Goal: Information Seeking & Learning: Learn about a topic

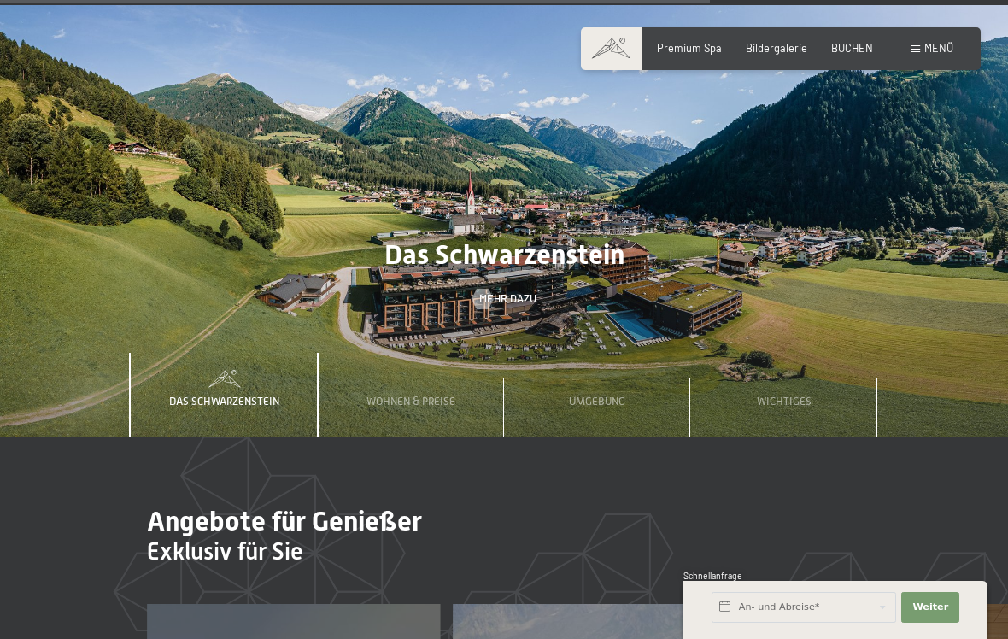
scroll to position [4277, 0]
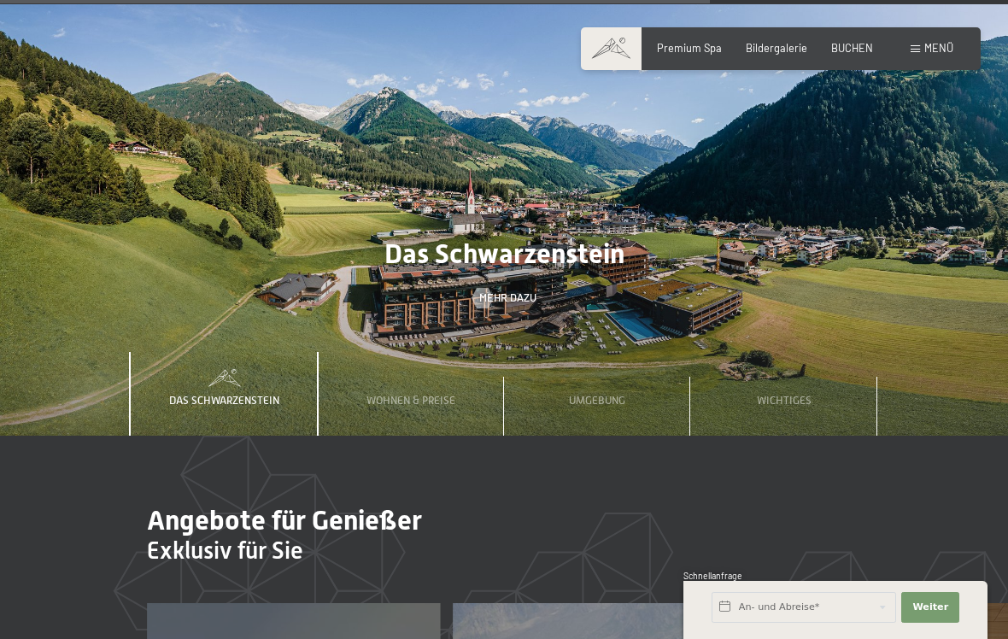
click at [446, 394] on span "Wohnen & Preise" at bounding box center [410, 400] width 89 height 13
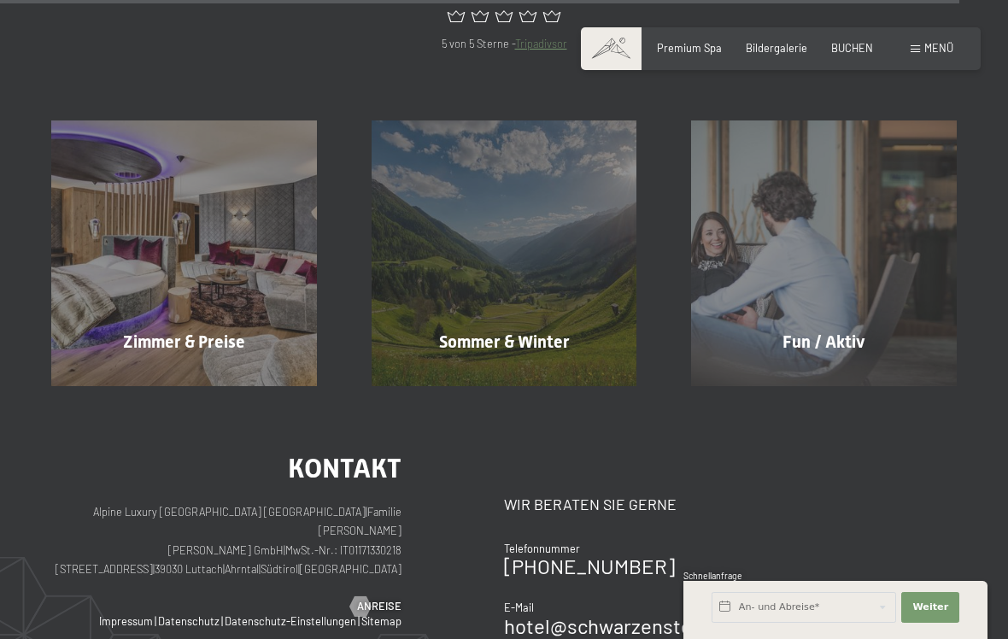
scroll to position [5852, 0]
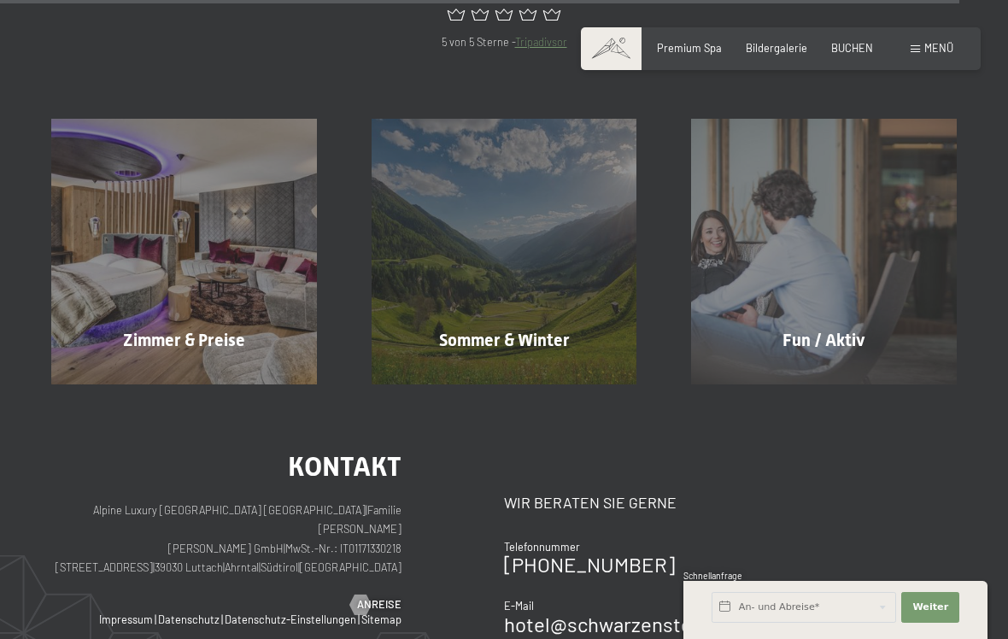
click at [228, 328] on div "Zimmer & Preise" at bounding box center [184, 340] width 320 height 24
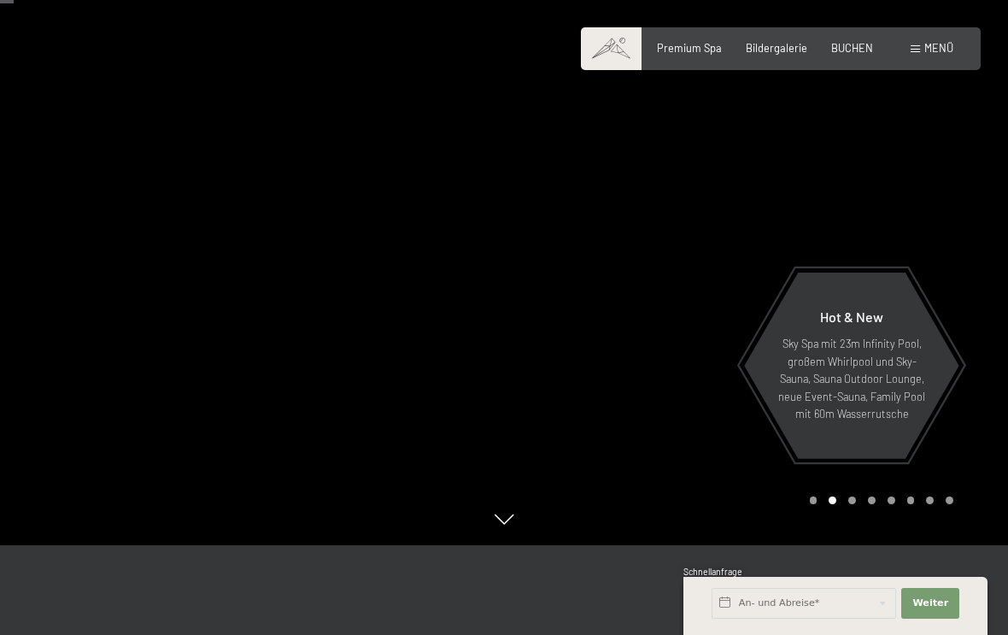
click at [782, 46] on span "Bildergalerie" at bounding box center [777, 48] width 62 height 14
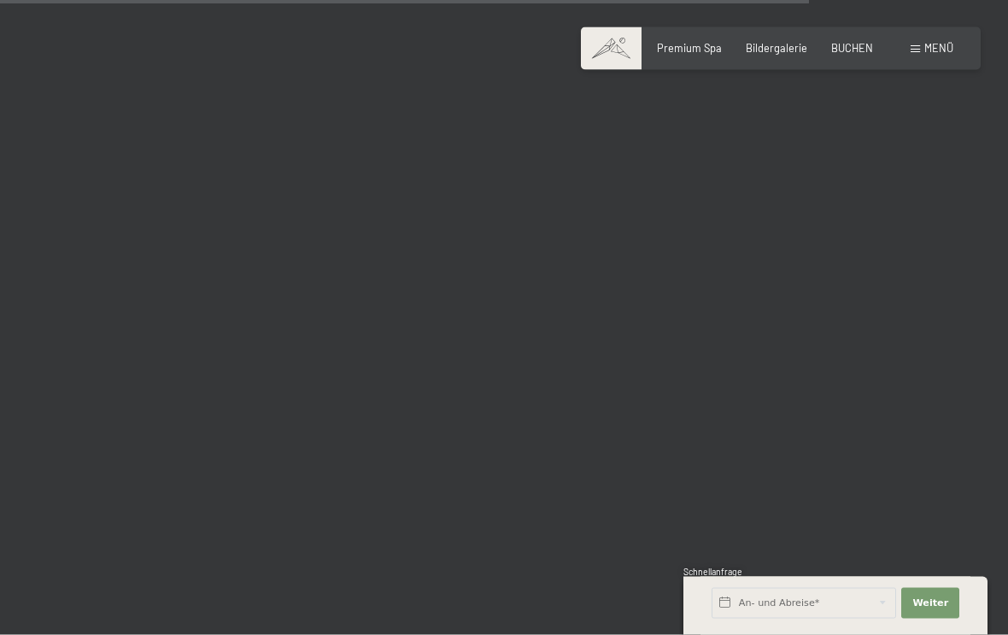
scroll to position [11410, 0]
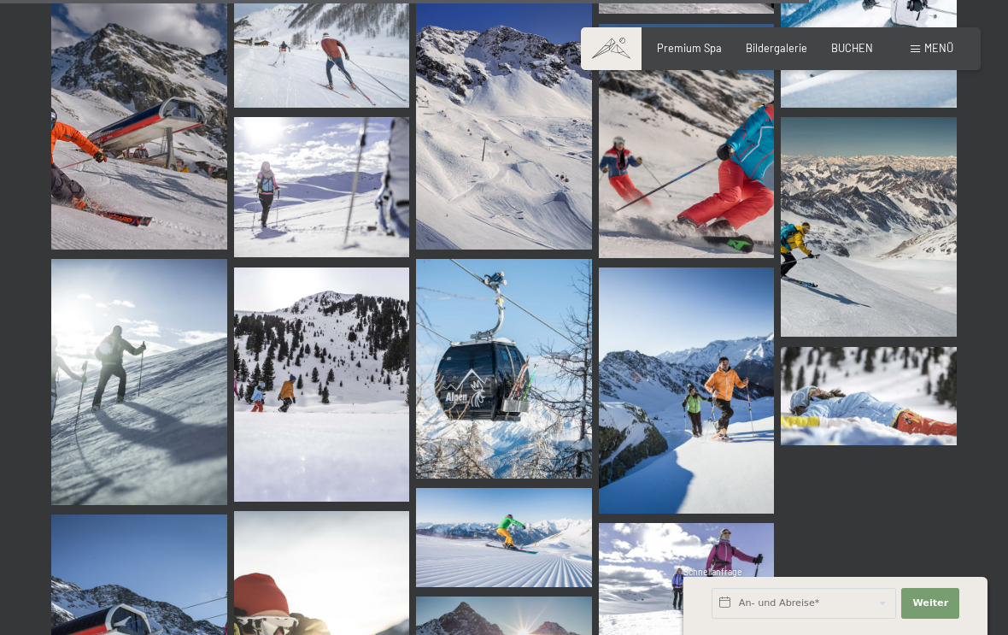
click at [703, 44] on span "Premium Spa" at bounding box center [689, 48] width 65 height 14
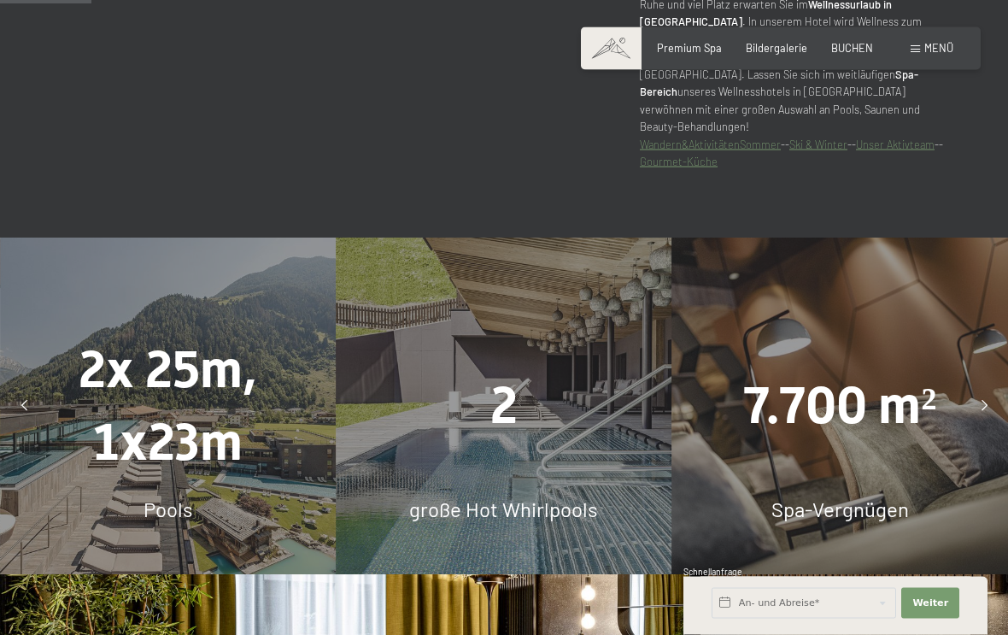
scroll to position [872, 0]
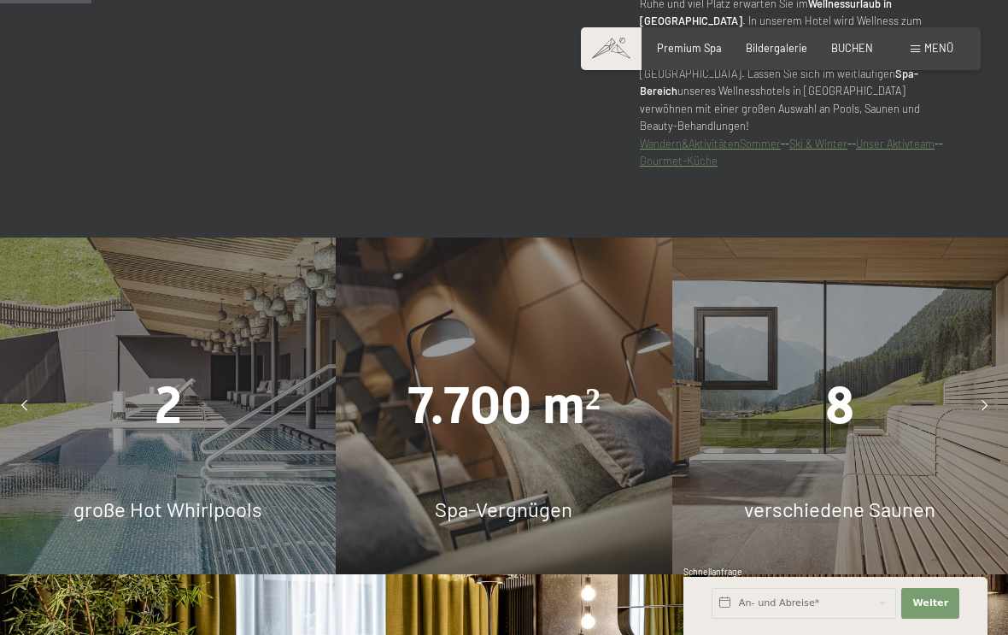
click at [950, 443] on div "8" at bounding box center [840, 406] width 336 height 73
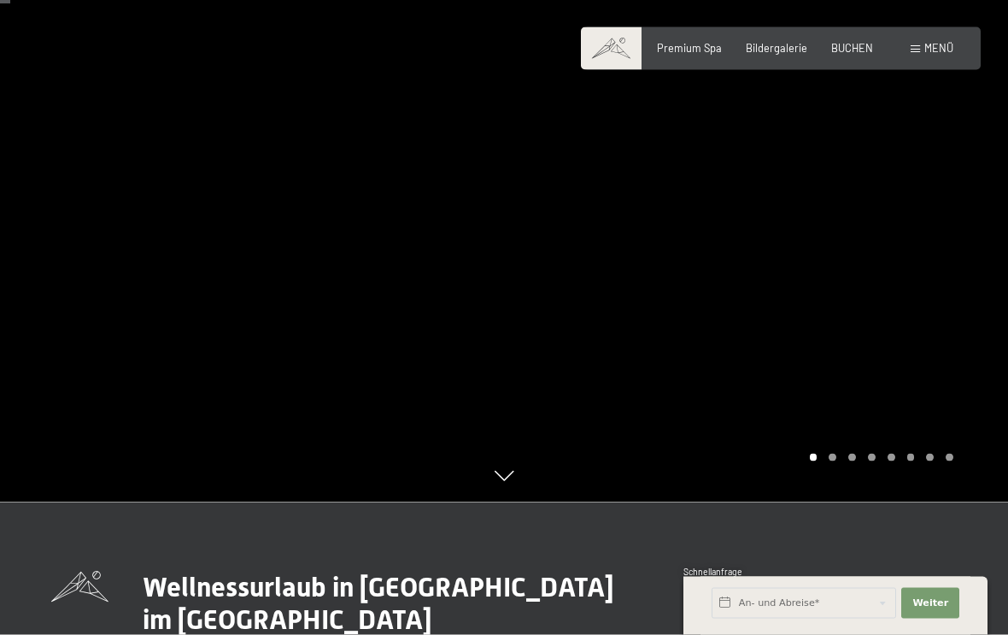
scroll to position [0, 0]
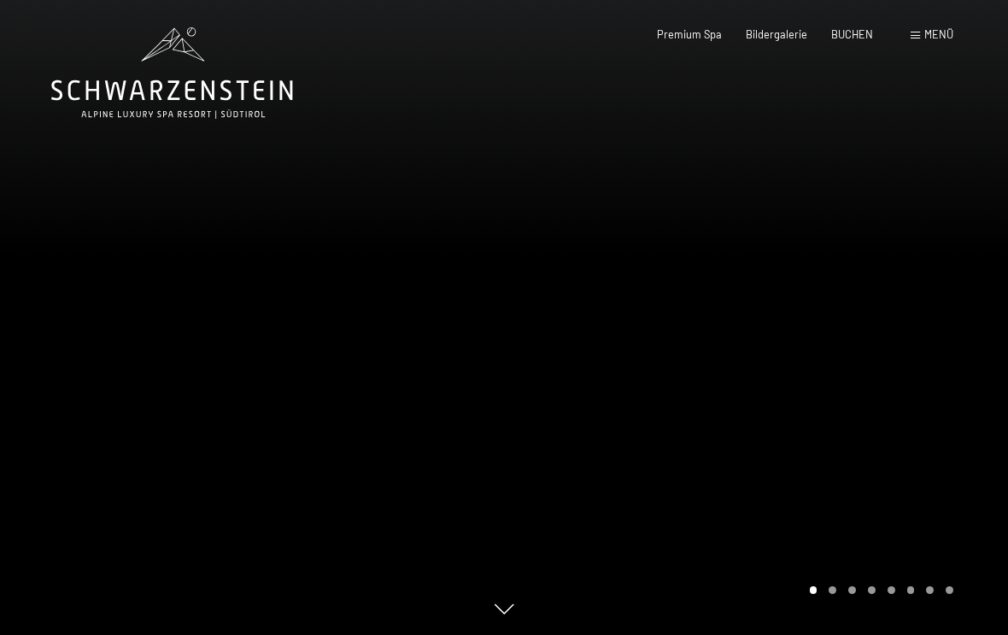
click at [935, 36] on span "Menü" at bounding box center [938, 34] width 29 height 14
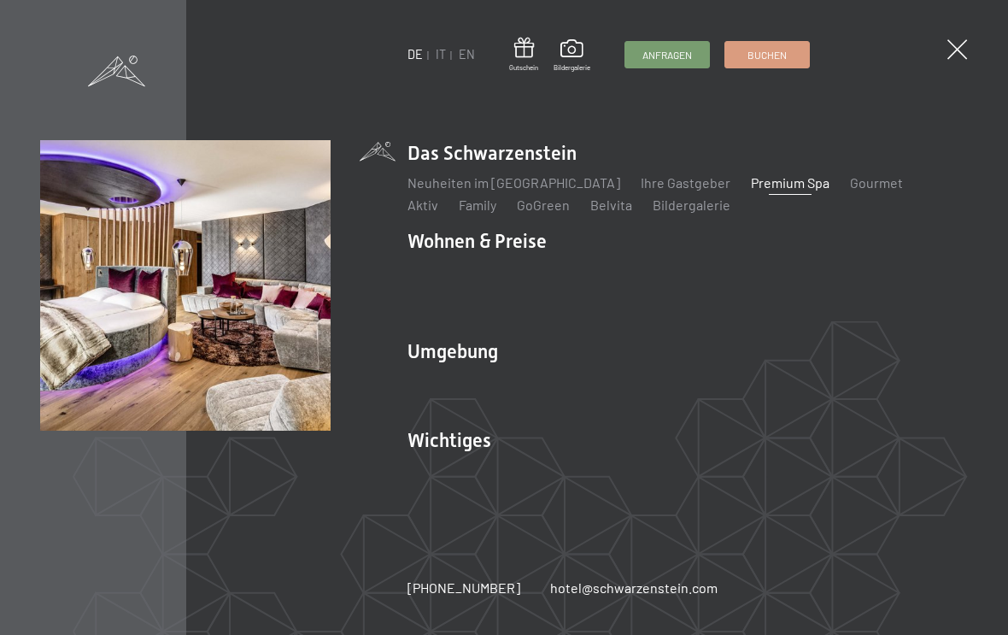
click at [776, 265] on link "Familienpreise" at bounding box center [783, 271] width 89 height 16
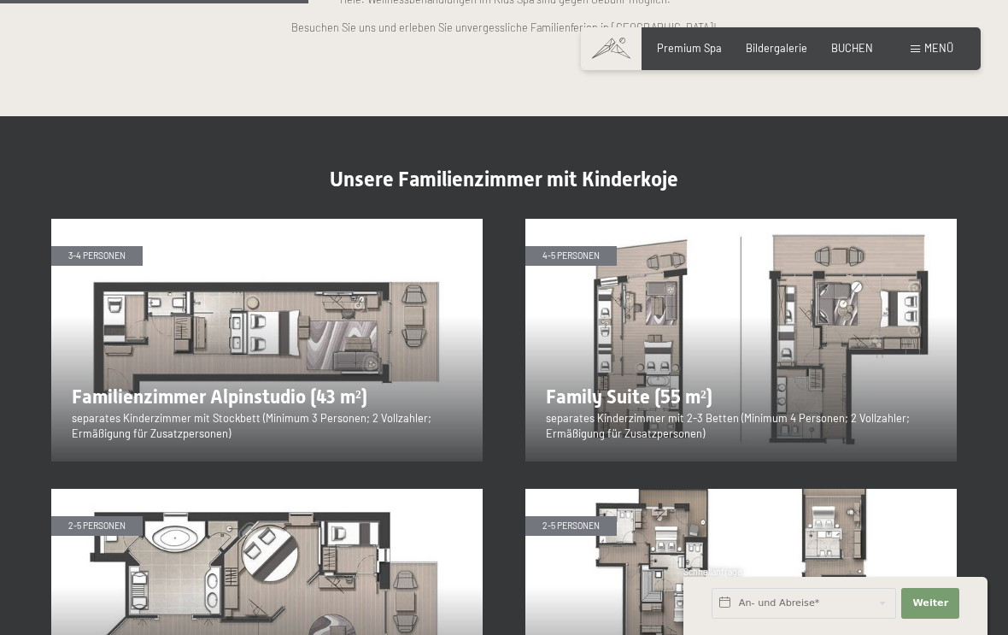
scroll to position [1650, 0]
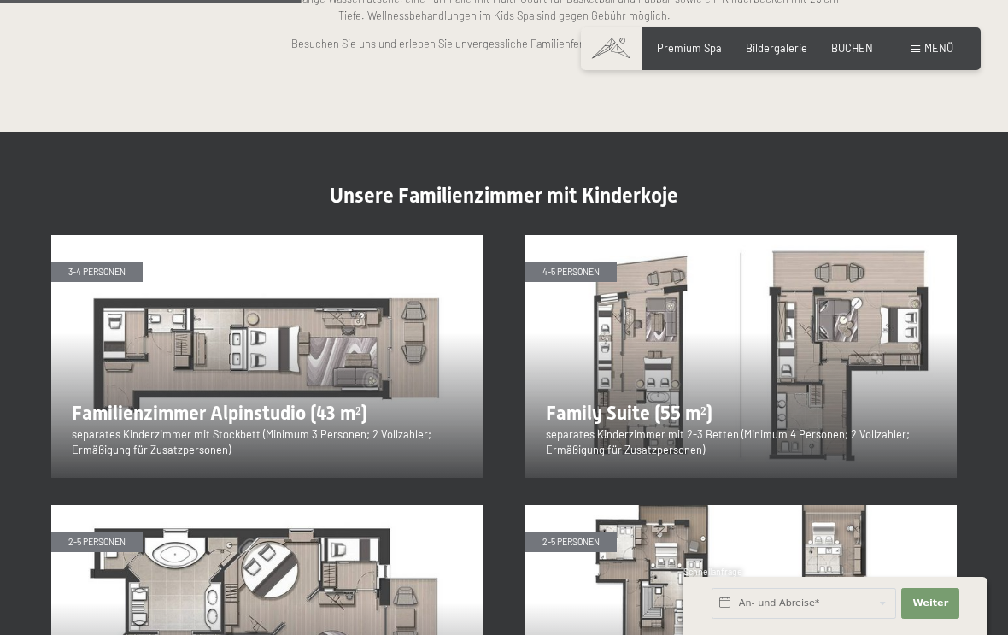
click at [348, 327] on img at bounding box center [266, 356] width 431 height 243
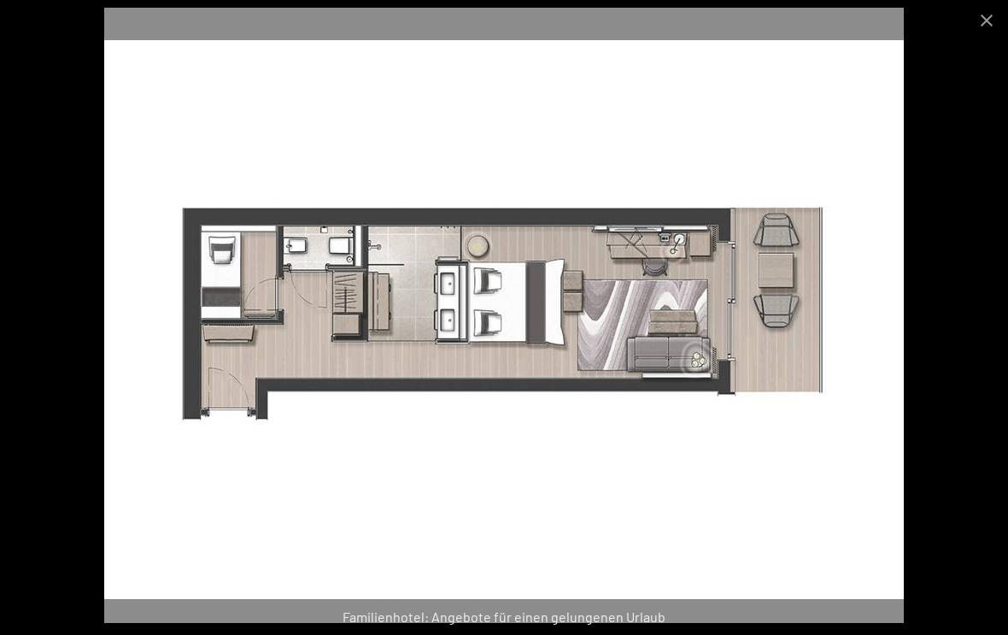
click at [988, 21] on button "Close gallery" at bounding box center [986, 20] width 43 height 40
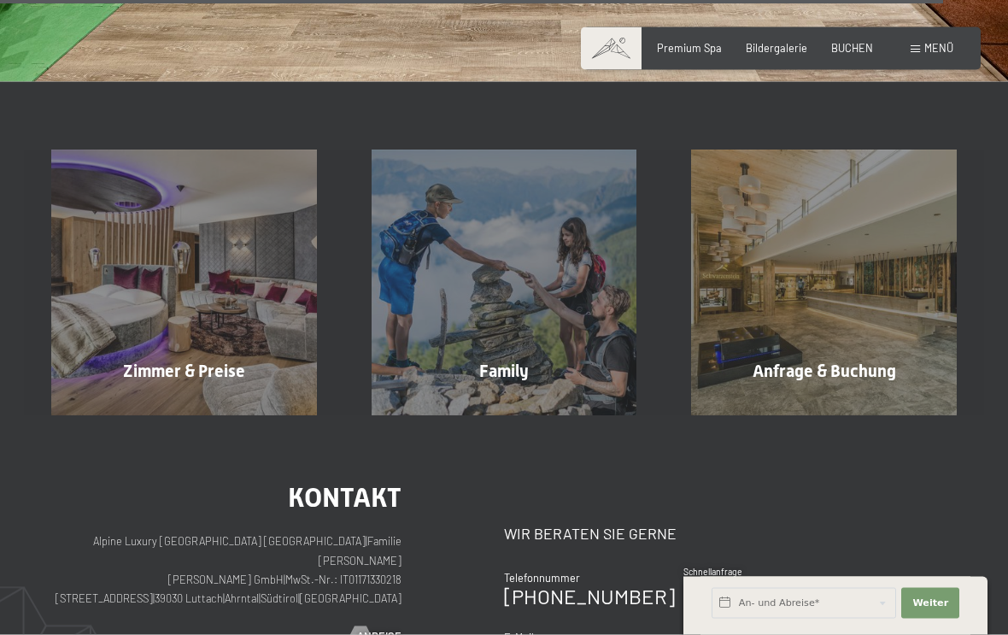
scroll to position [5249, 0]
click at [221, 360] on span "Zimmer & Preise" at bounding box center [184, 370] width 122 height 21
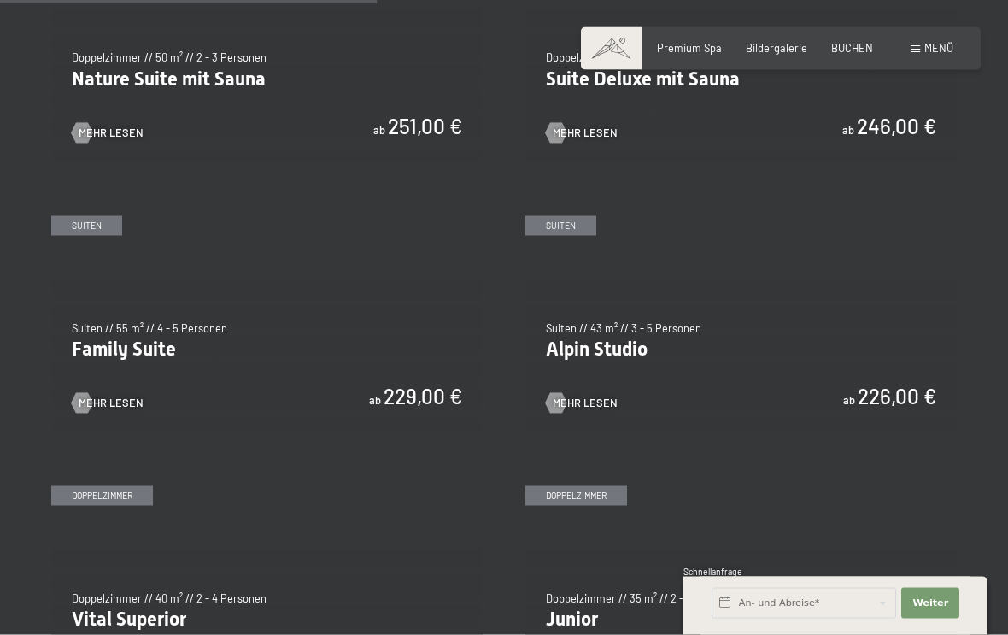
scroll to position [1534, 0]
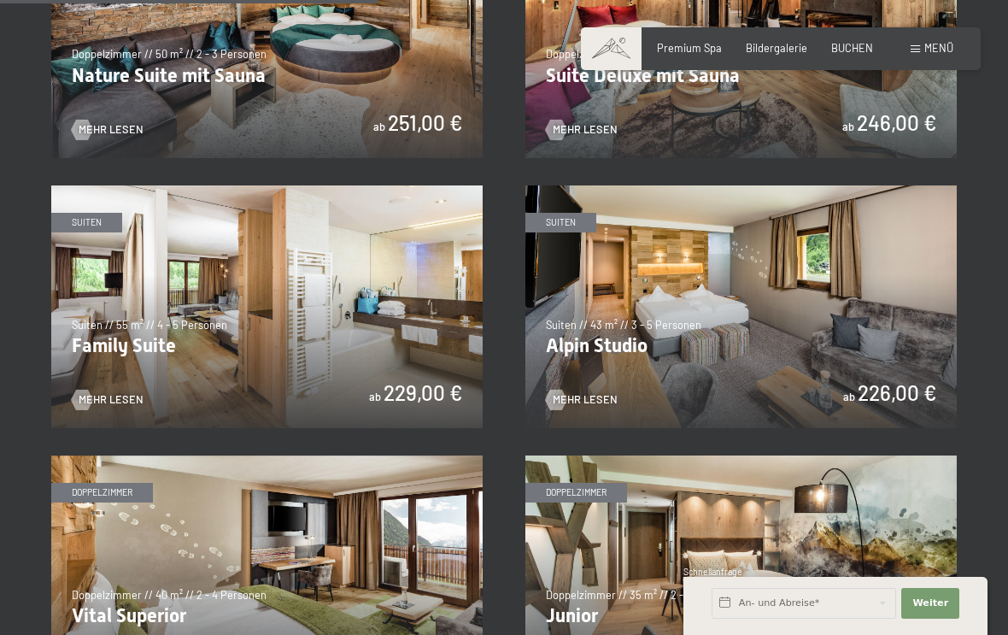
click at [601, 372] on img at bounding box center [740, 306] width 431 height 243
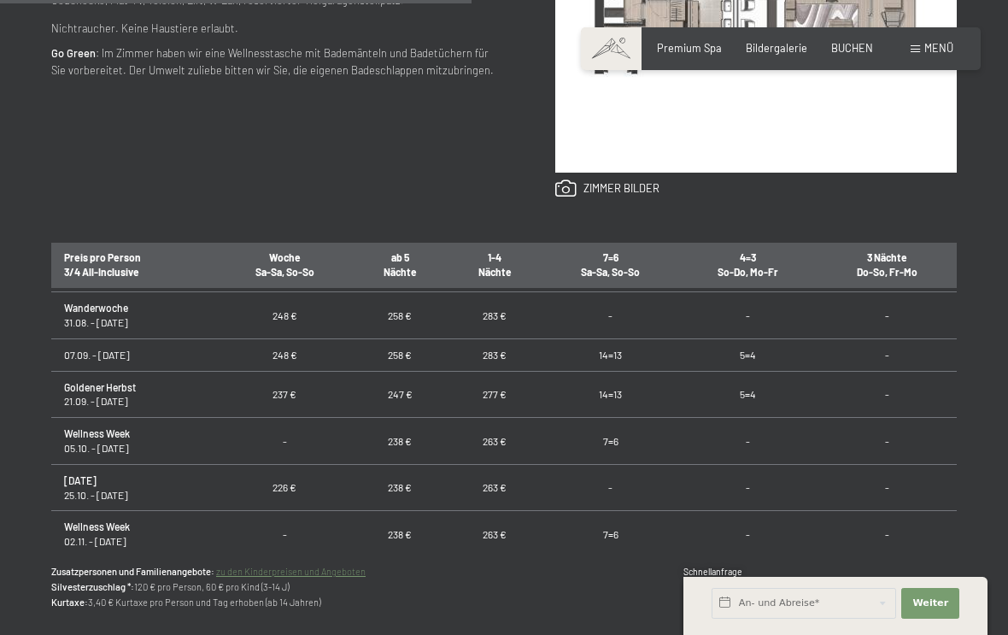
scroll to position [91, 0]
click at [359, 571] on link "zu den Kinderpreisen und Angeboten" at bounding box center [290, 571] width 149 height 11
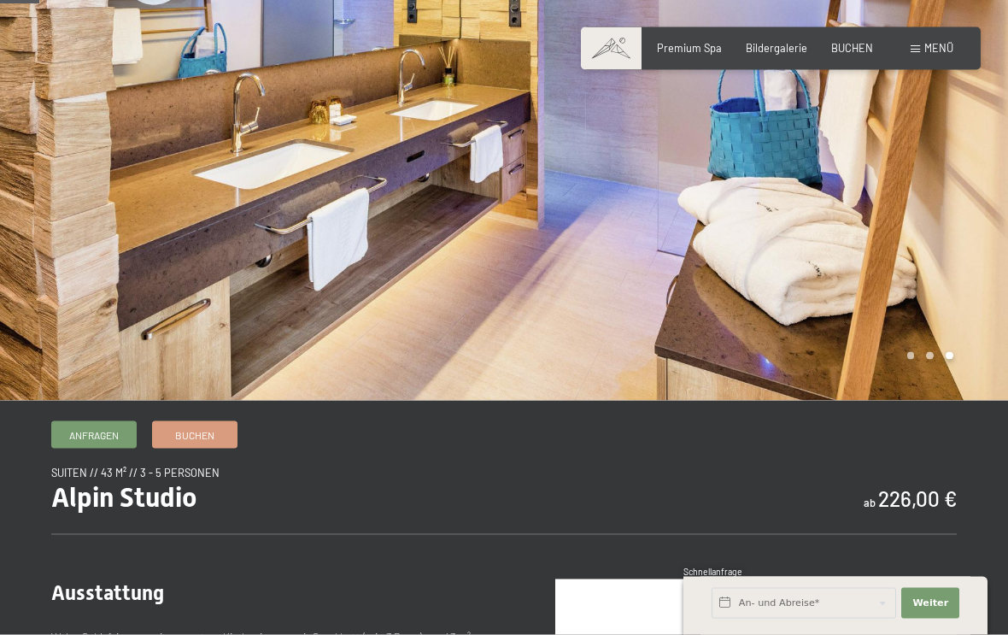
scroll to position [0, 0]
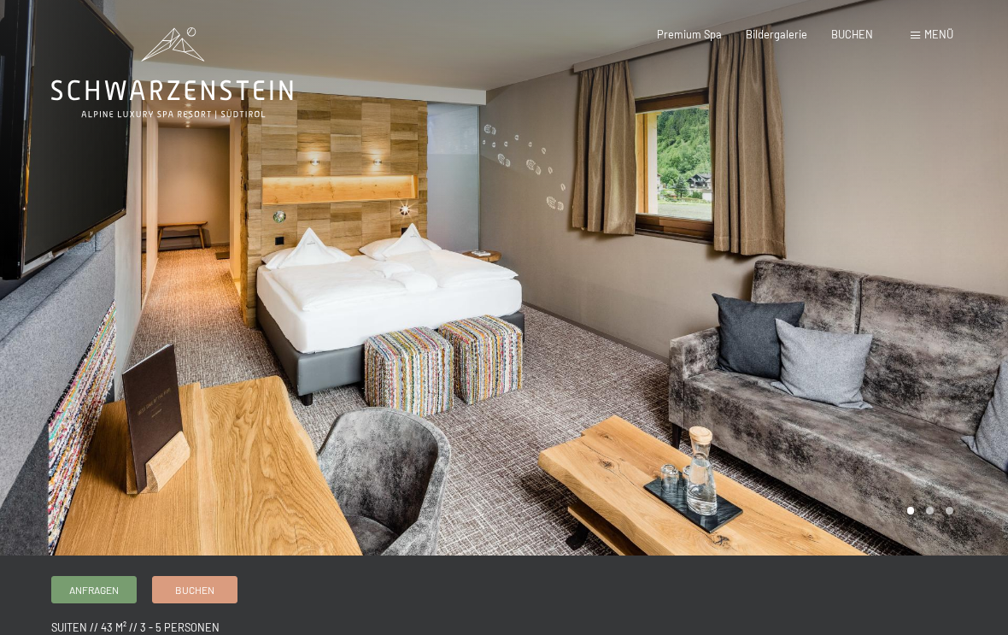
click at [206, 79] on icon at bounding box center [172, 72] width 242 height 91
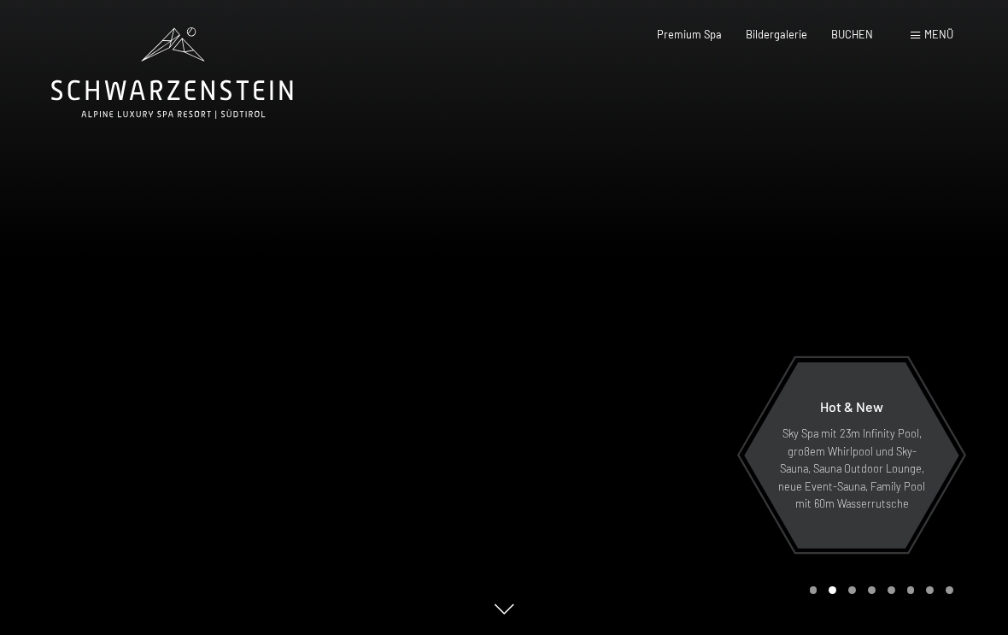
click at [920, 39] on div "Menü" at bounding box center [932, 34] width 43 height 15
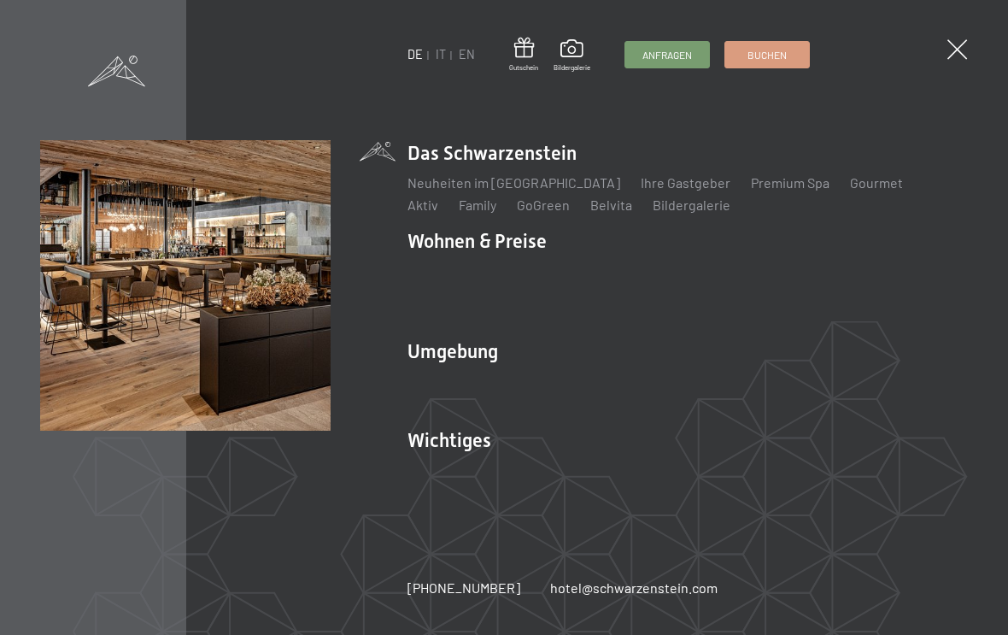
click at [850, 185] on link "Gourmet" at bounding box center [876, 182] width 53 height 16
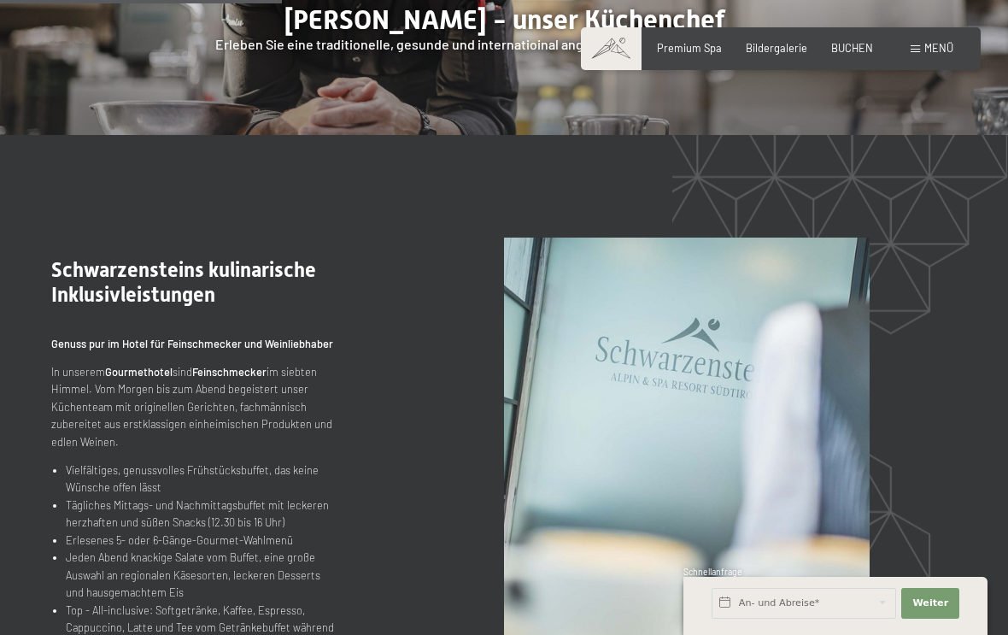
scroll to position [1380, 0]
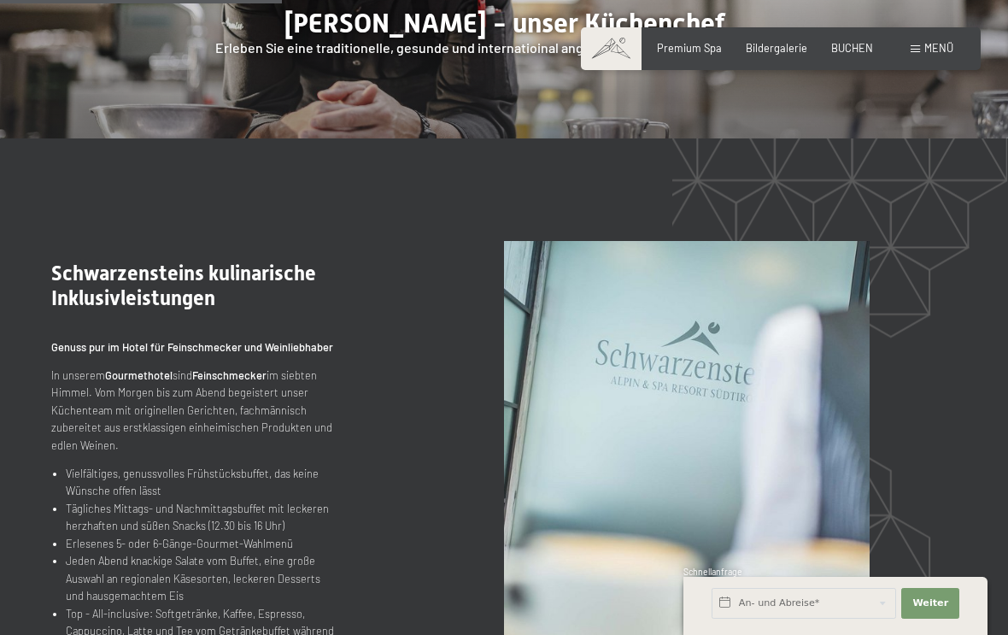
click at [928, 46] on span "Menü" at bounding box center [938, 48] width 29 height 14
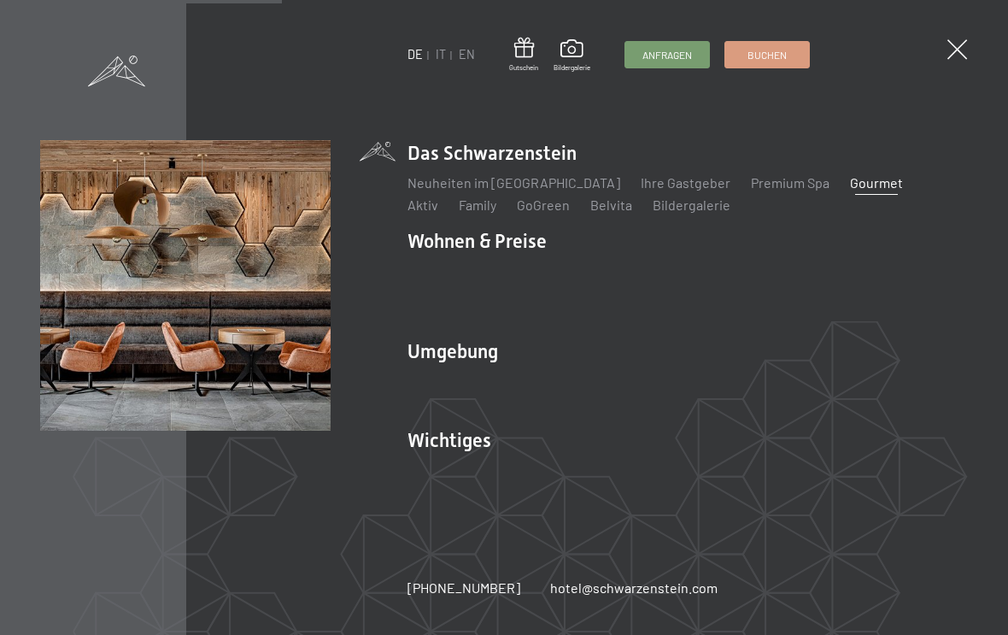
click at [467, 466] on link "Lage & Anreise" at bounding box center [452, 469] width 91 height 16
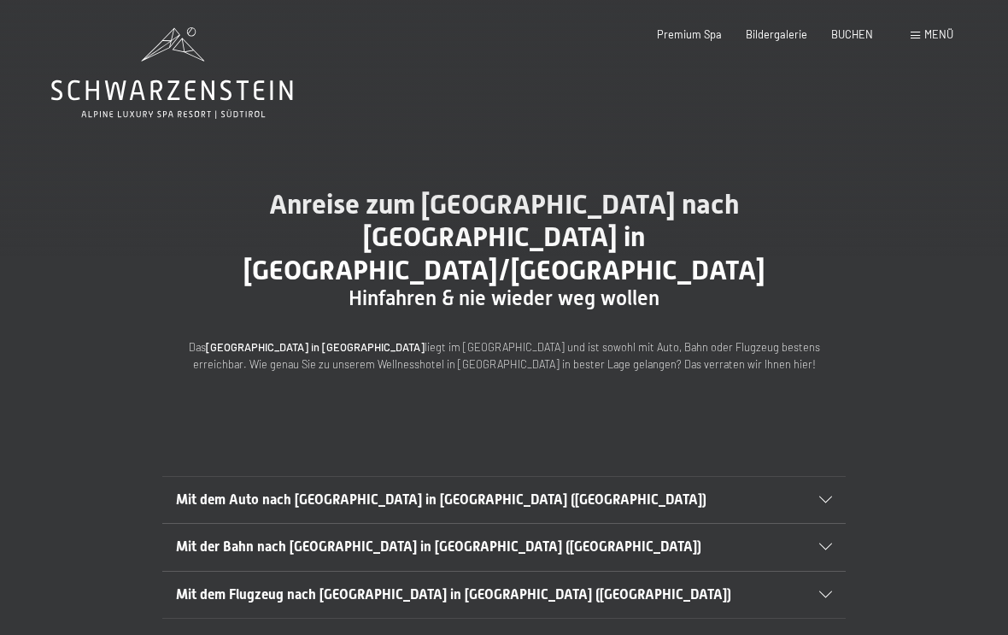
click at [826, 477] on div "Mit dem Auto nach Luttach in Südtirol (Italien)" at bounding box center [504, 500] width 656 height 46
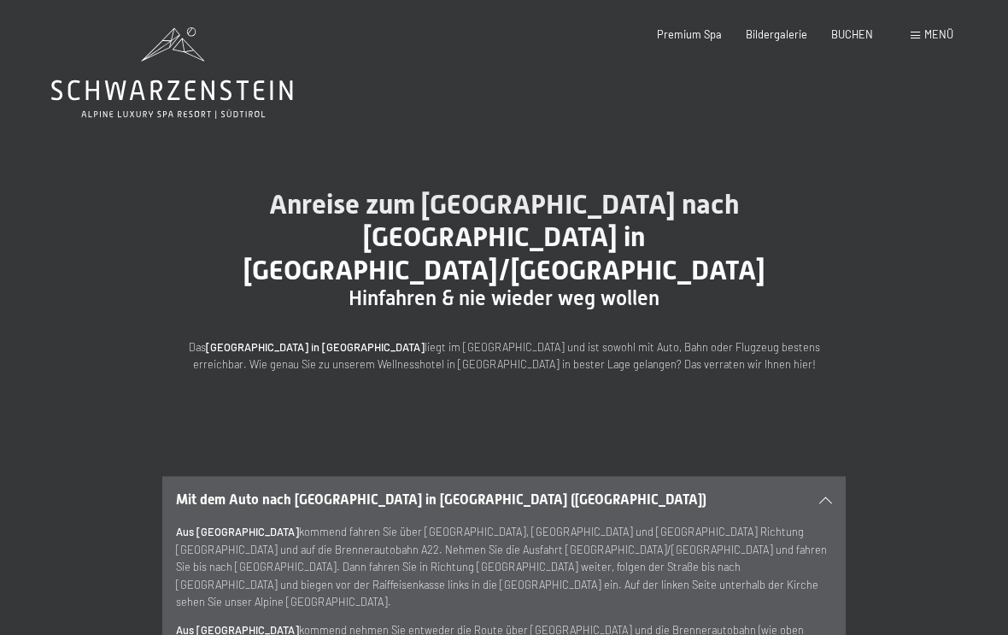
click at [180, 60] on icon at bounding box center [172, 72] width 242 height 91
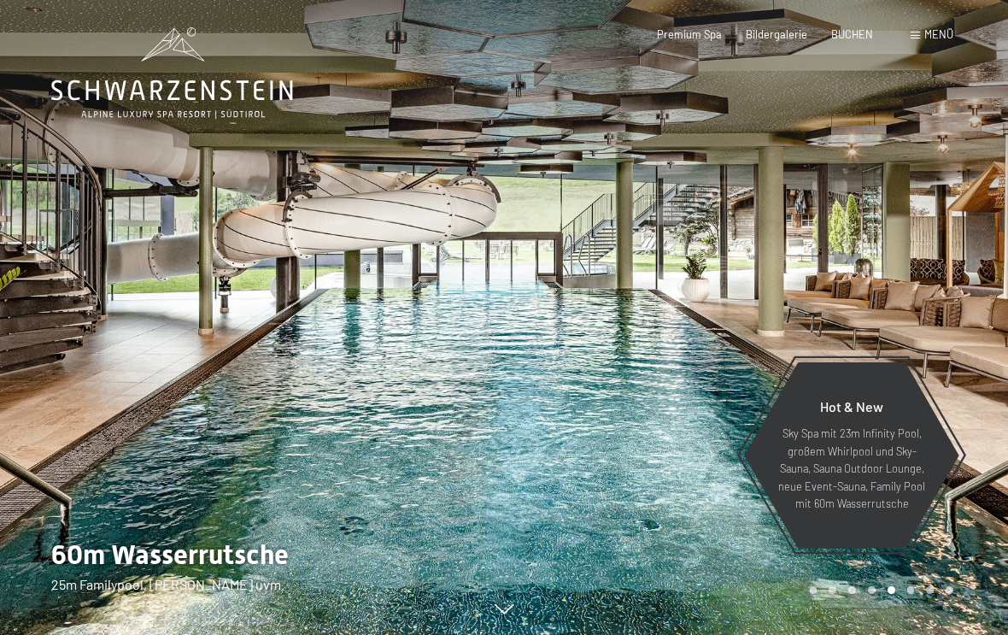
click at [922, 35] on div "Menü" at bounding box center [932, 34] width 43 height 15
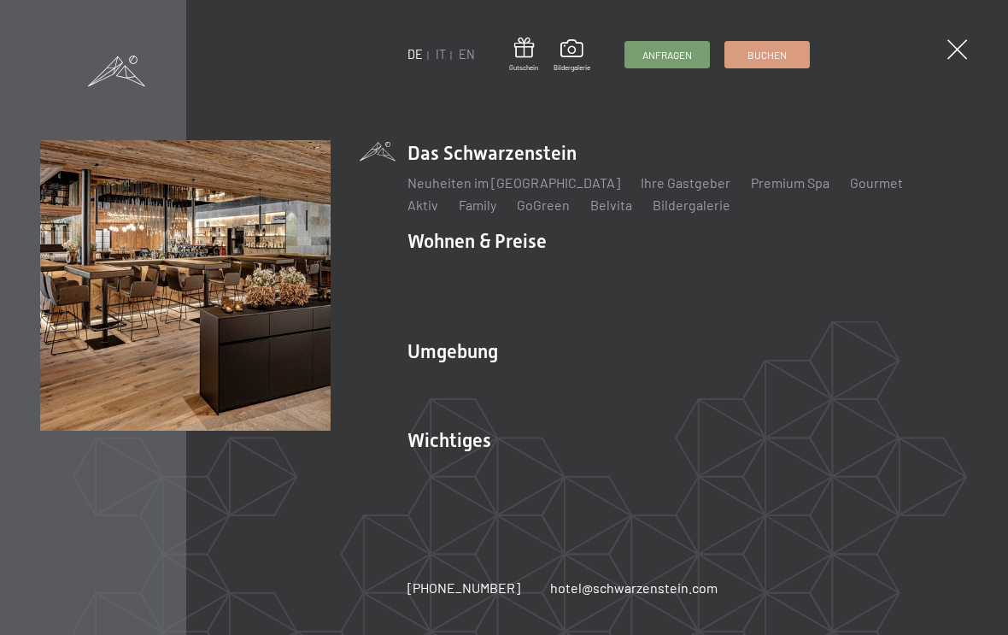
click at [590, 209] on link "Belvita" at bounding box center [611, 204] width 42 height 16
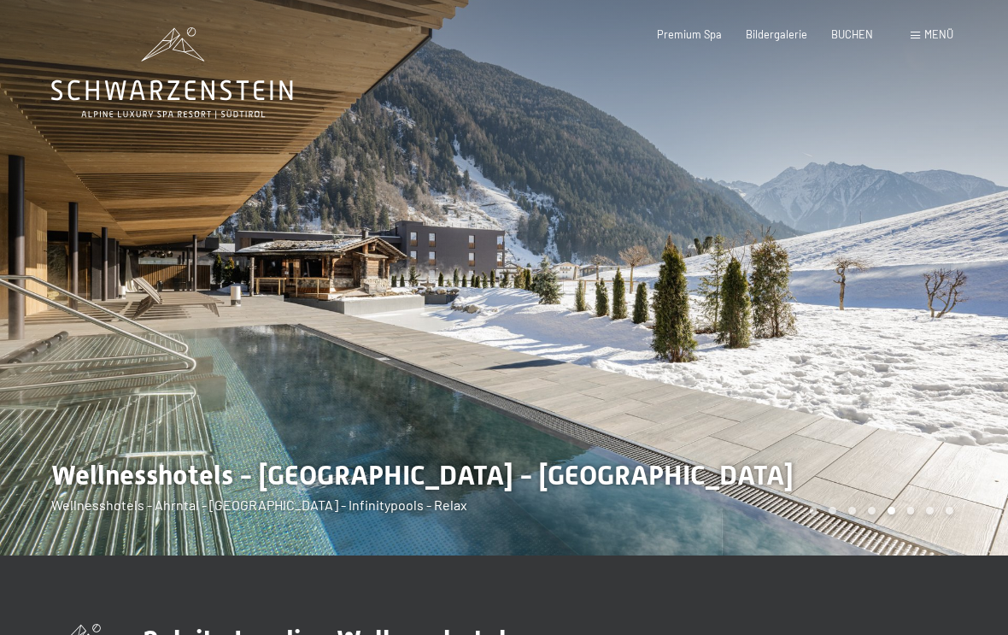
click at [911, 39] on div "Menü" at bounding box center [932, 34] width 43 height 15
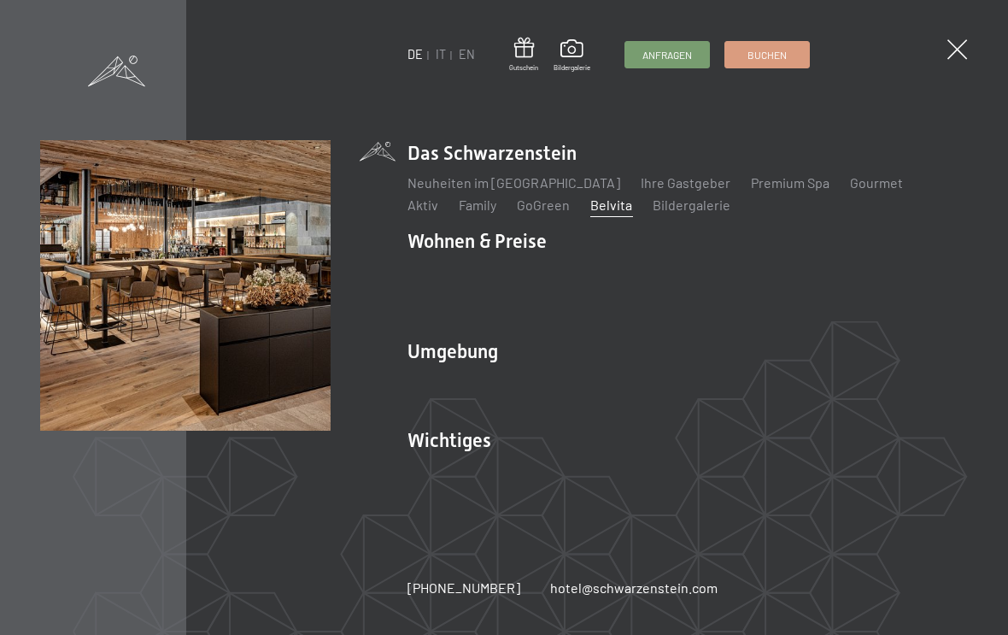
click at [459, 206] on link "Family" at bounding box center [478, 204] width 38 height 16
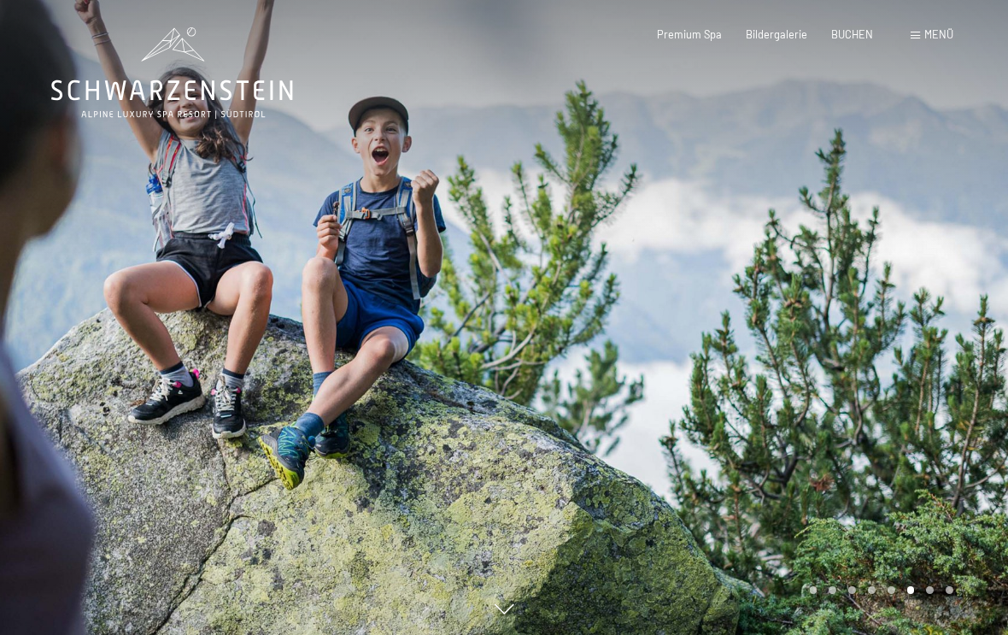
click at [934, 29] on span "Menü" at bounding box center [938, 34] width 29 height 14
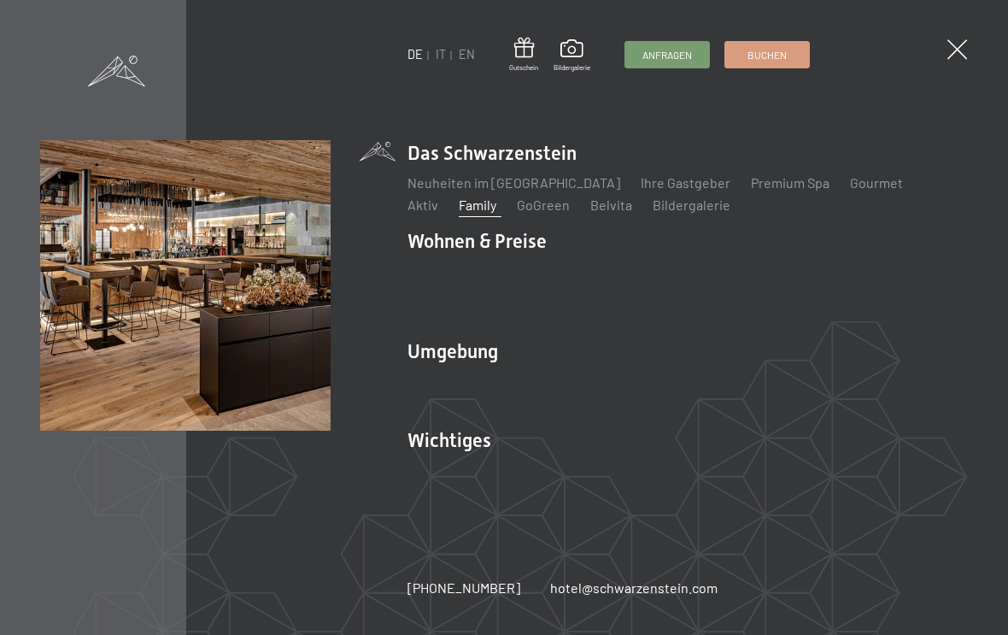
click at [438, 196] on link "Aktiv" at bounding box center [422, 204] width 31 height 16
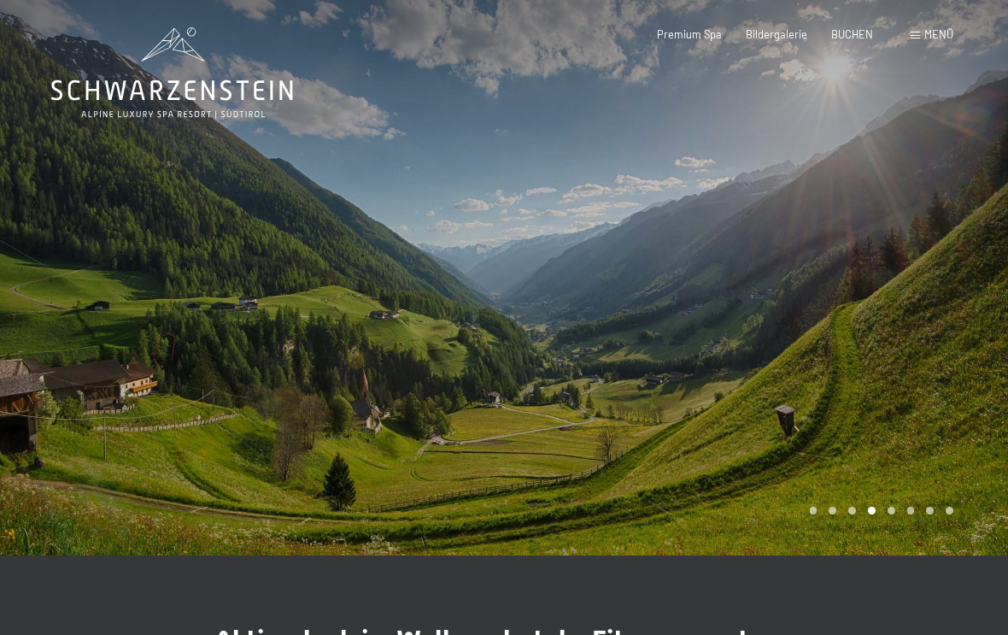
click at [929, 28] on span "Menü" at bounding box center [938, 34] width 29 height 14
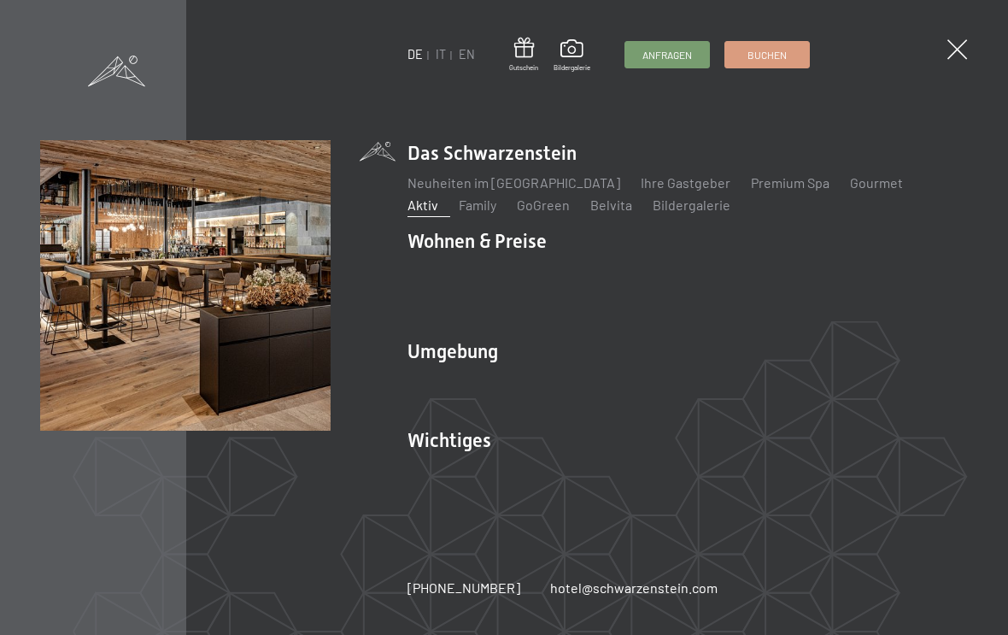
click at [665, 184] on link "Ihre Gastgeber" at bounding box center [686, 182] width 90 height 16
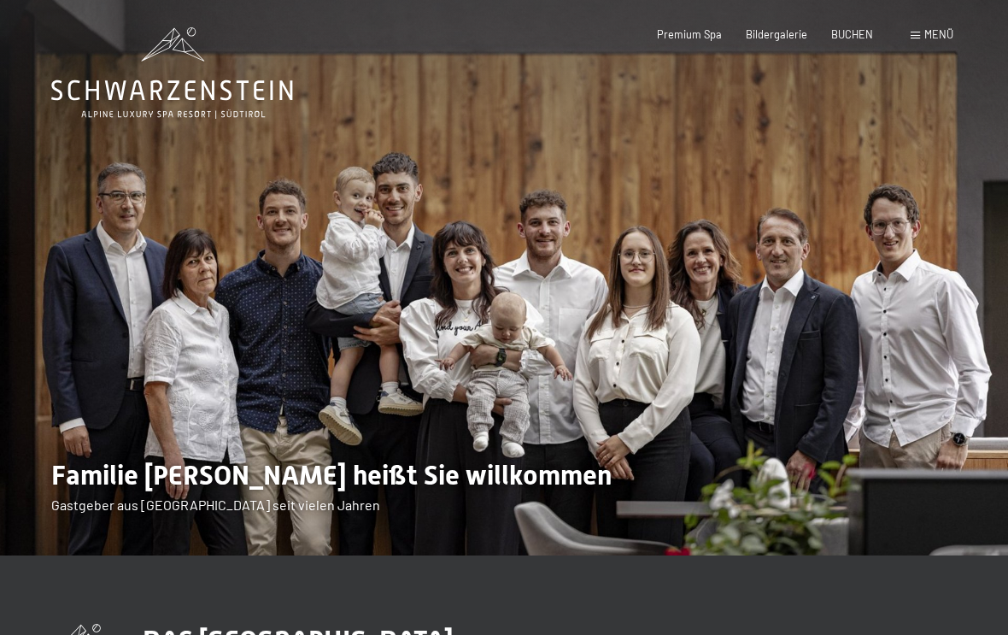
click at [929, 33] on span "Menü" at bounding box center [938, 34] width 29 height 14
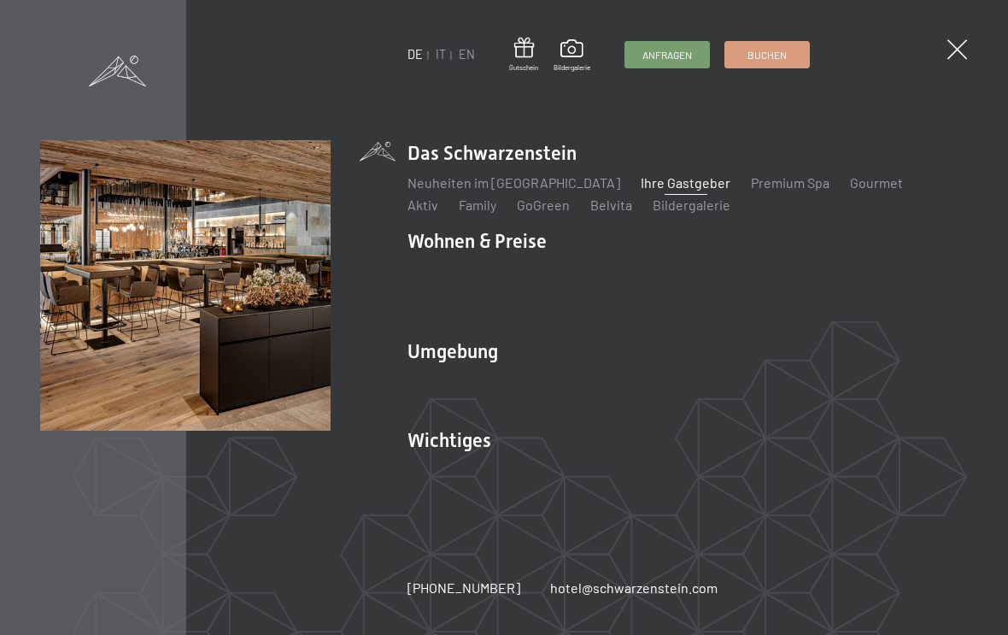
click at [543, 184] on link "Neuheiten im [GEOGRAPHIC_DATA]" at bounding box center [513, 182] width 213 height 16
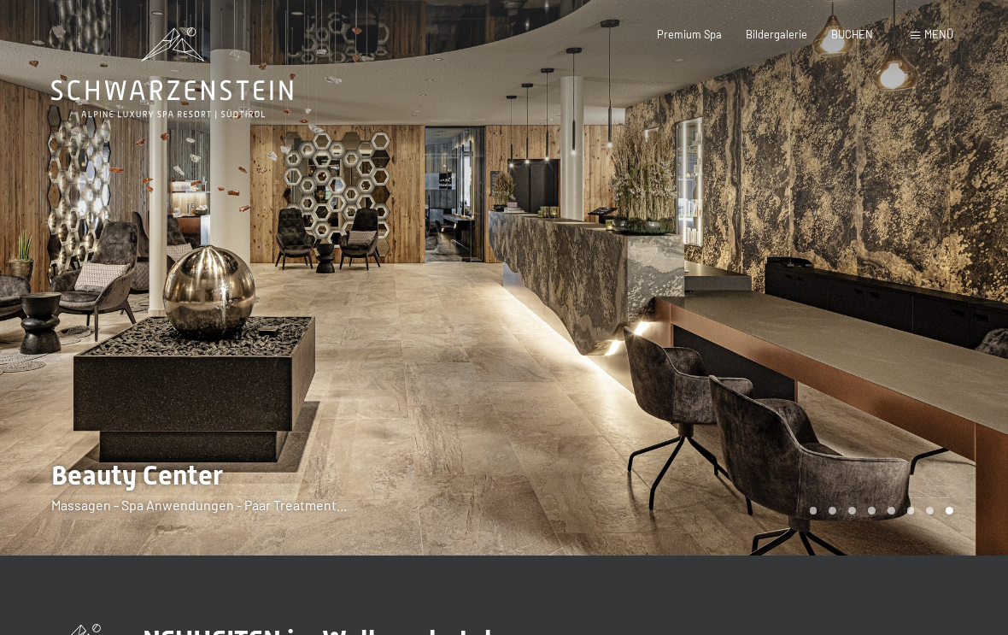
click at [190, 64] on icon at bounding box center [172, 72] width 242 height 91
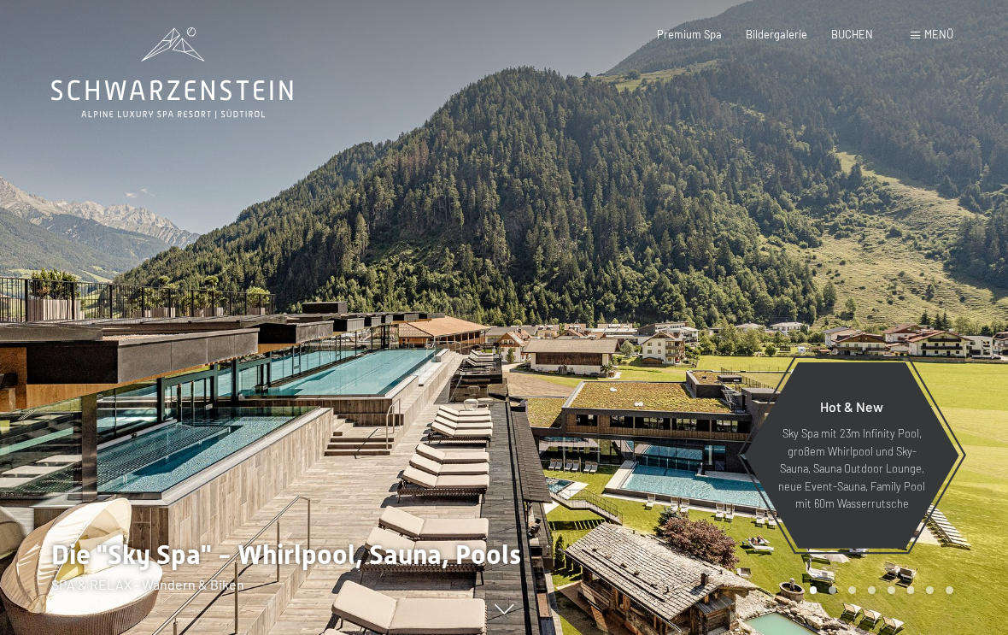
click at [933, 27] on span "Menü" at bounding box center [938, 34] width 29 height 14
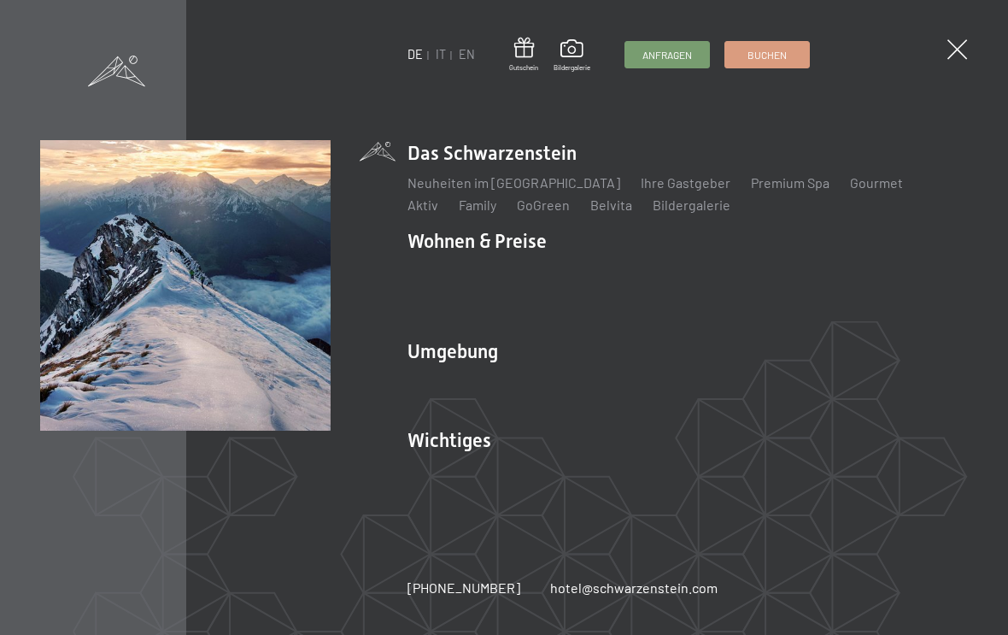
click at [964, 54] on span at bounding box center [957, 49] width 20 height 20
